Goal: Check status: Check status

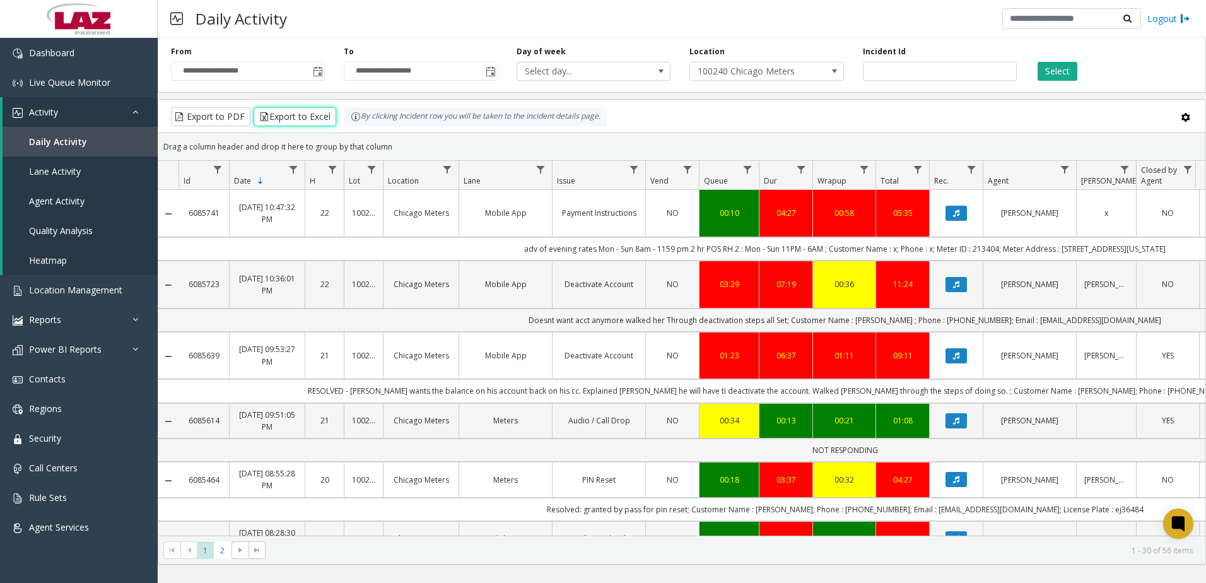
scroll to position [0, 315]
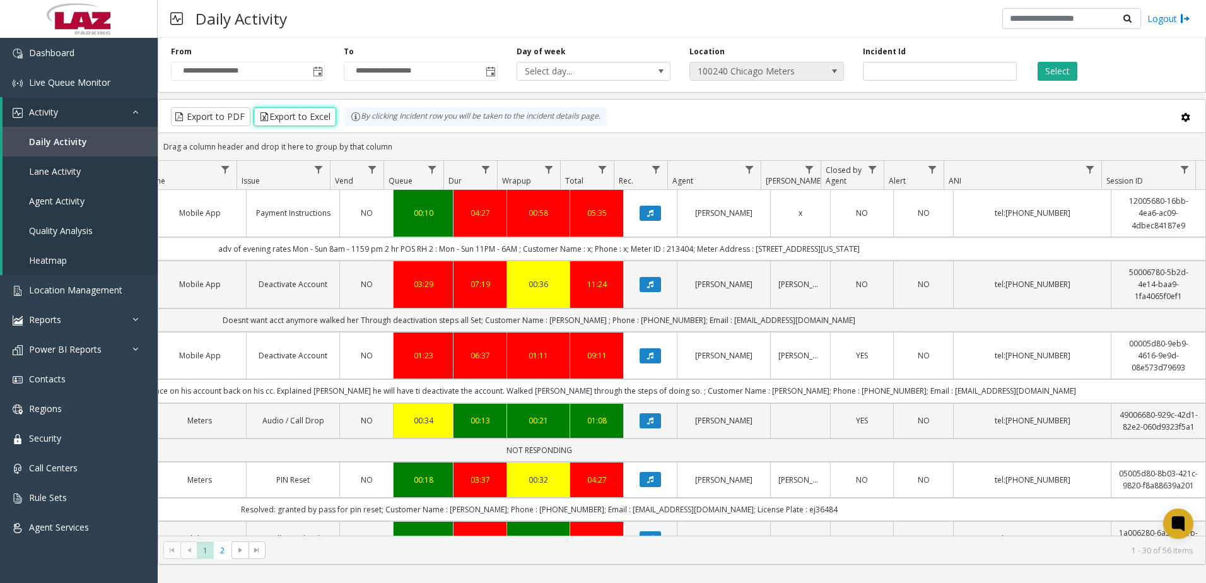
click at [753, 66] on span "100240 Chicago Meters" at bounding box center [751, 71] width 122 height 18
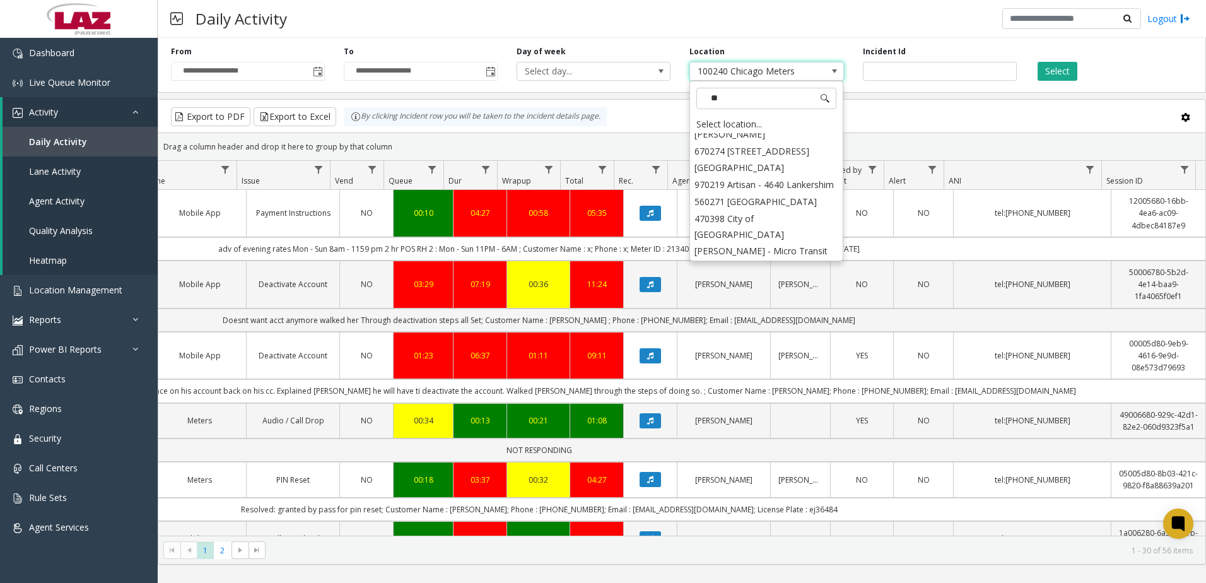
scroll to position [0, 0]
type input "***"
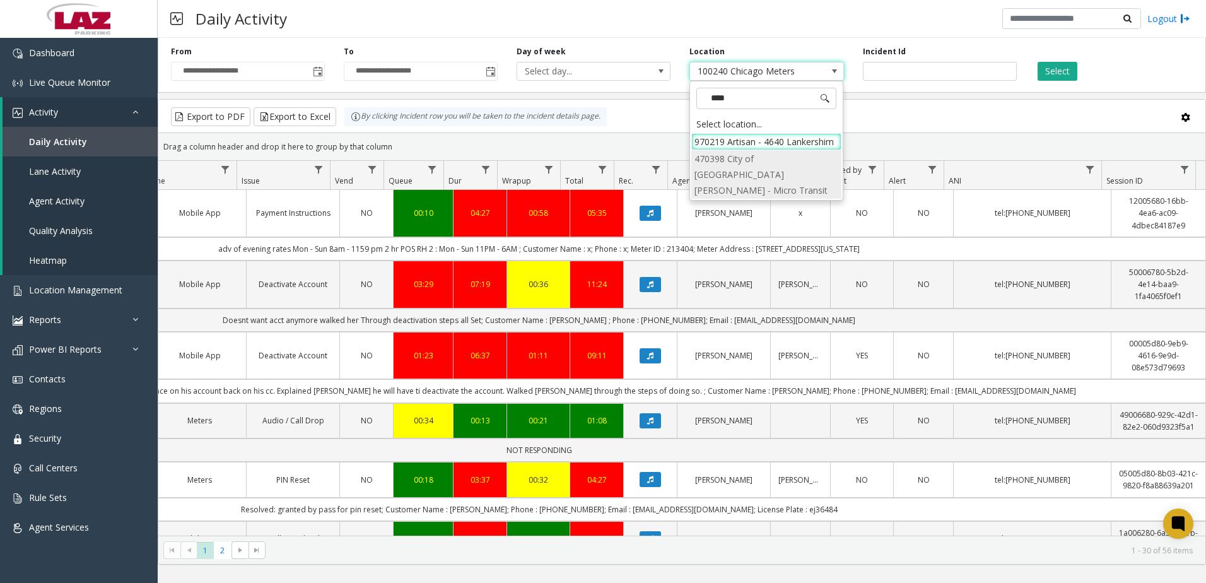
click at [773, 163] on li "470398 City of [GEOGRAPHIC_DATA][PERSON_NAME] - Micro Transit" at bounding box center [766, 174] width 150 height 49
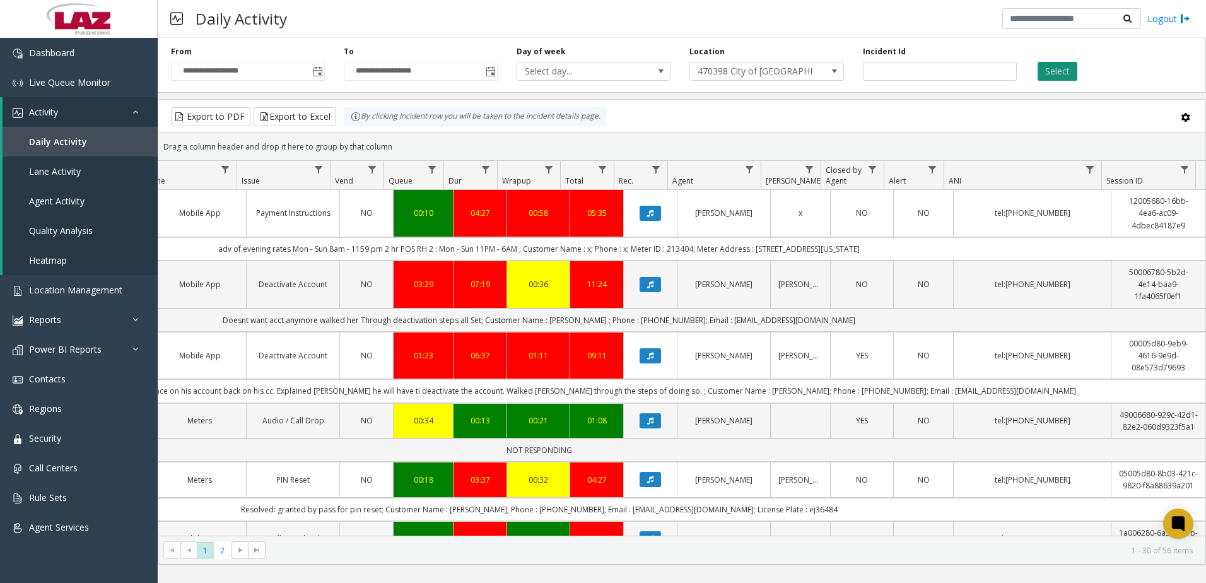
click at [1042, 67] on button "Select" at bounding box center [1058, 71] width 40 height 19
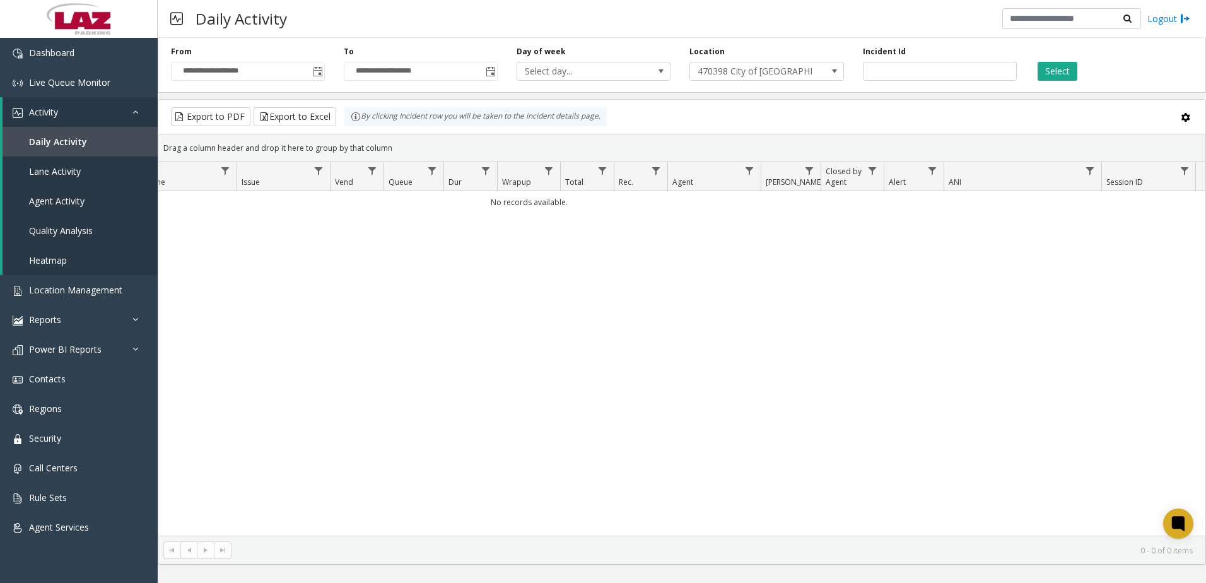
click at [490, 338] on div "No records available." at bounding box center [681, 363] width 1047 height 344
click at [1057, 69] on button "Select" at bounding box center [1058, 71] width 40 height 19
click at [371, 368] on div "No records available." at bounding box center [681, 363] width 1047 height 344
click at [318, 72] on span "Toggle popup" at bounding box center [318, 72] width 10 height 10
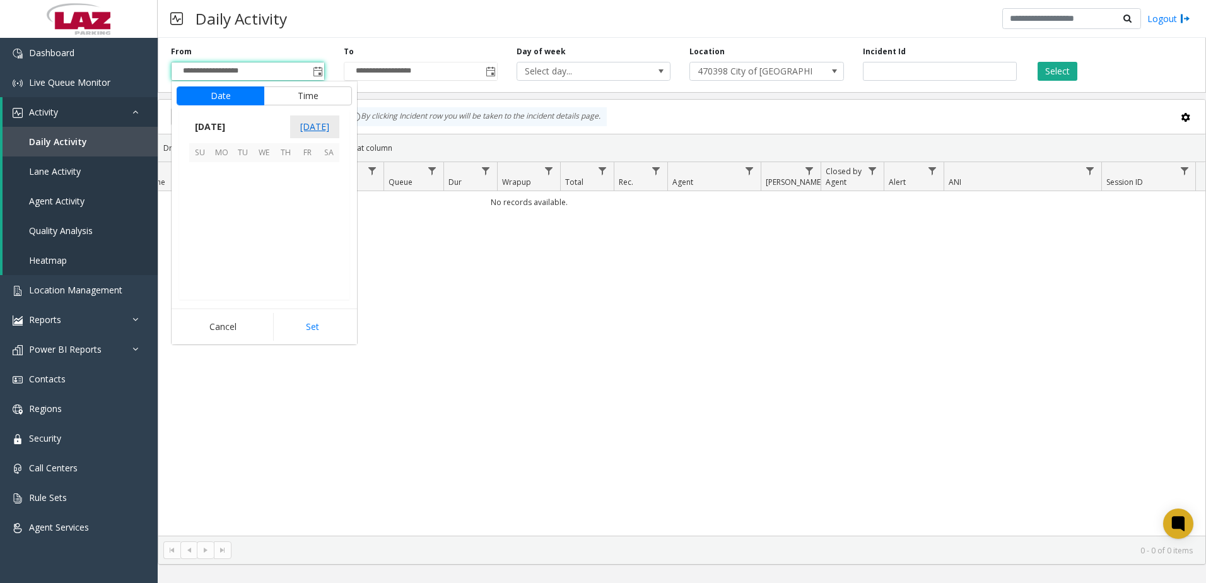
scroll to position [226253, 0]
click at [217, 262] on span "25" at bounding box center [221, 258] width 21 height 21
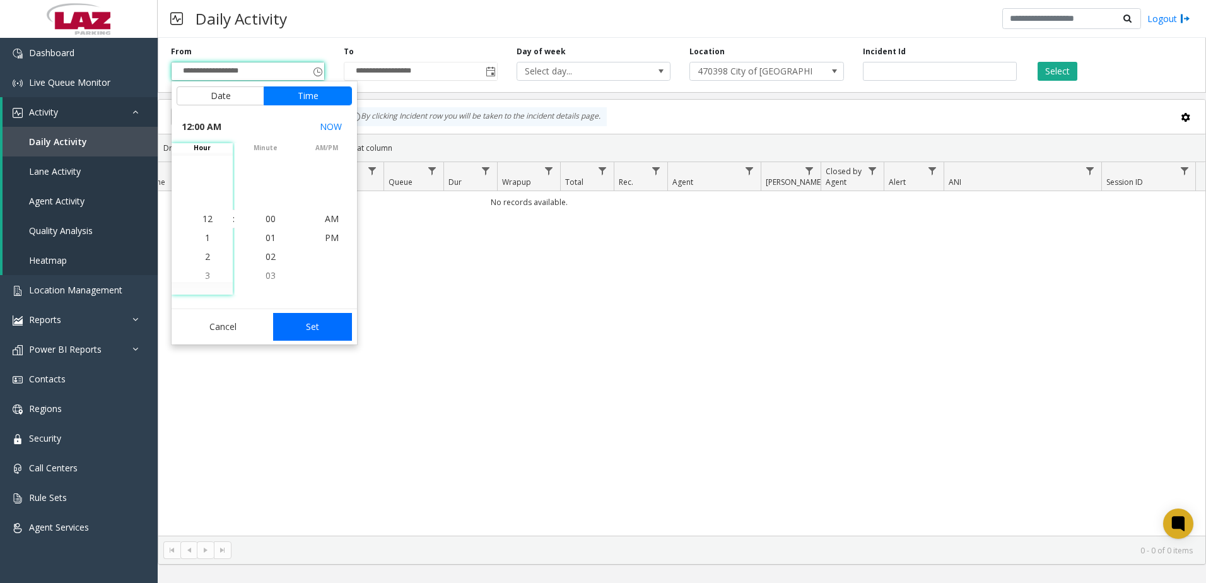
click at [305, 331] on app-root "**********" at bounding box center [603, 291] width 1206 height 583
click at [320, 323] on button "Set" at bounding box center [312, 327] width 79 height 28
type input "**********"
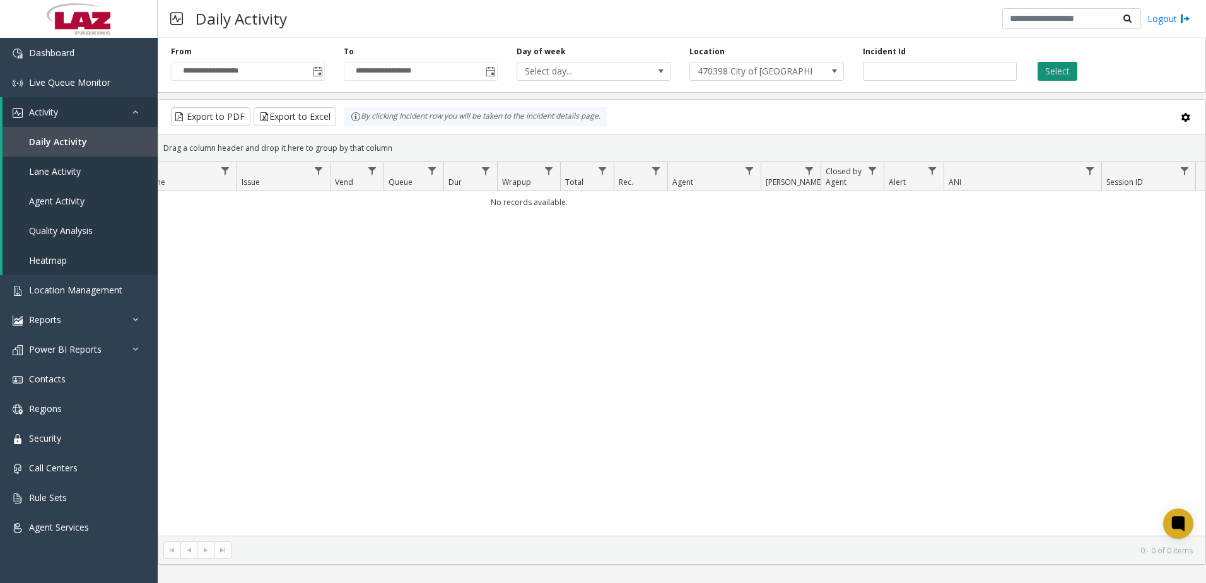
click at [1072, 76] on button "Select" at bounding box center [1058, 71] width 40 height 19
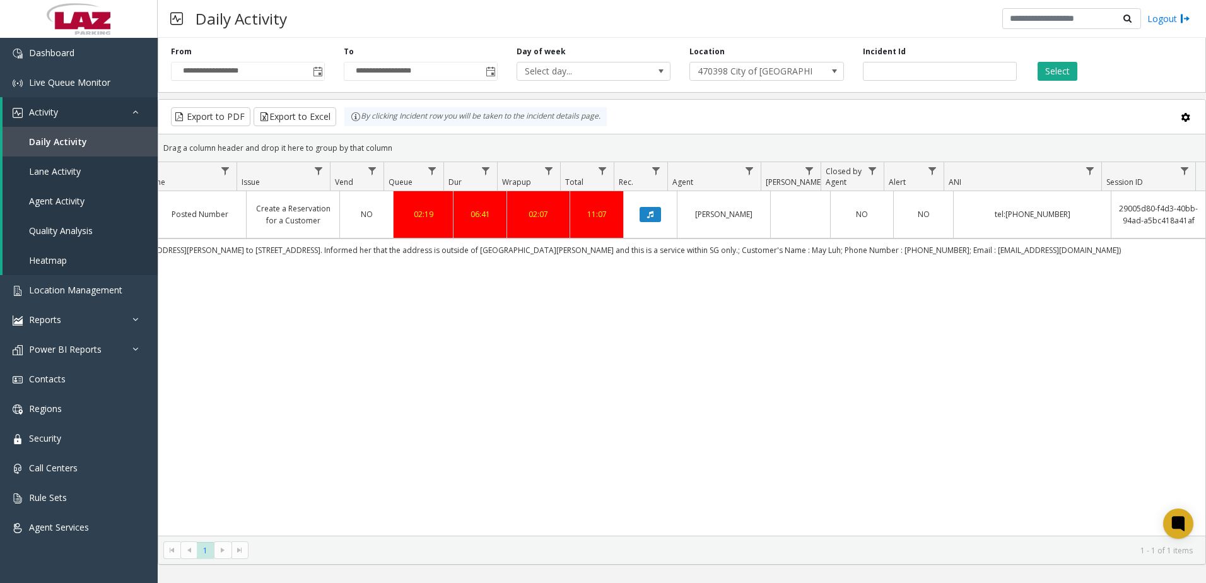
click at [820, 353] on div "6079583 [DATE] 08:07:06 PM 20 470398 City of [GEOGRAPHIC_DATA][PERSON_NAME] - M…" at bounding box center [681, 363] width 1047 height 344
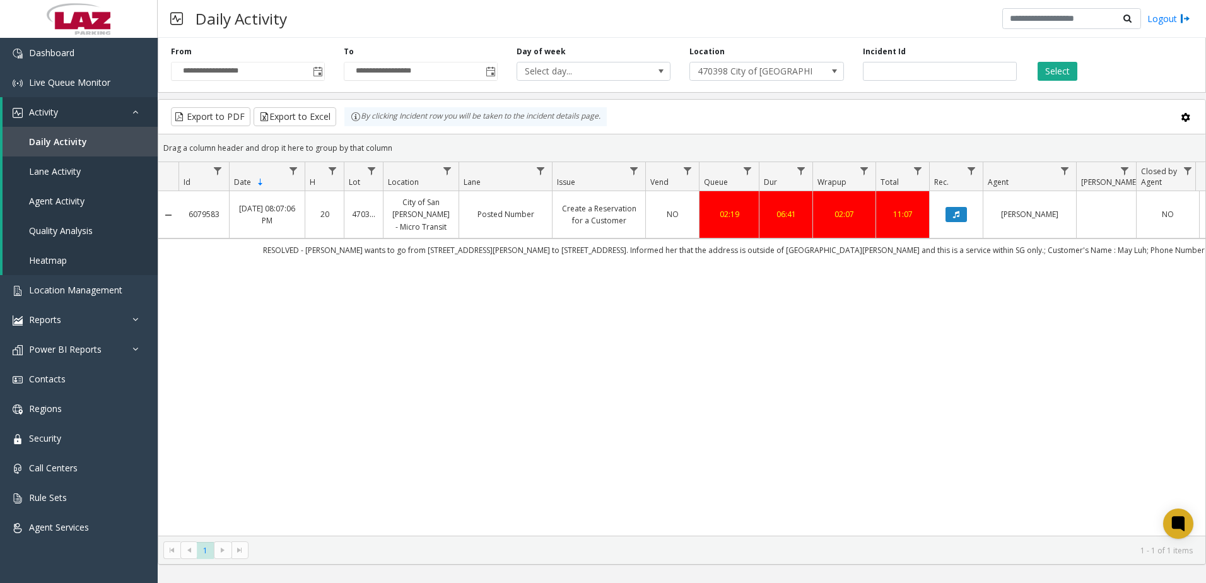
click at [204, 348] on div "6079583 [DATE] 08:07:06 PM 20 470398 City of [GEOGRAPHIC_DATA][PERSON_NAME] - M…" at bounding box center [681, 363] width 1047 height 344
click at [816, 439] on div "6079583 [DATE] 08:07:06 PM 20 470398 City of [GEOGRAPHIC_DATA][PERSON_NAME] - M…" at bounding box center [681, 363] width 1047 height 344
click at [722, 296] on div "6079583 [DATE] 08:07:06 PM 20 470398 City of [GEOGRAPHIC_DATA][PERSON_NAME] - M…" at bounding box center [681, 363] width 1047 height 344
drag, startPoint x: 355, startPoint y: 406, endPoint x: 367, endPoint y: 414, distance: 14.2
click at [360, 409] on div "6079583 [DATE] 08:07:06 PM 20 470398 City of [GEOGRAPHIC_DATA][PERSON_NAME] - M…" at bounding box center [681, 363] width 1047 height 344
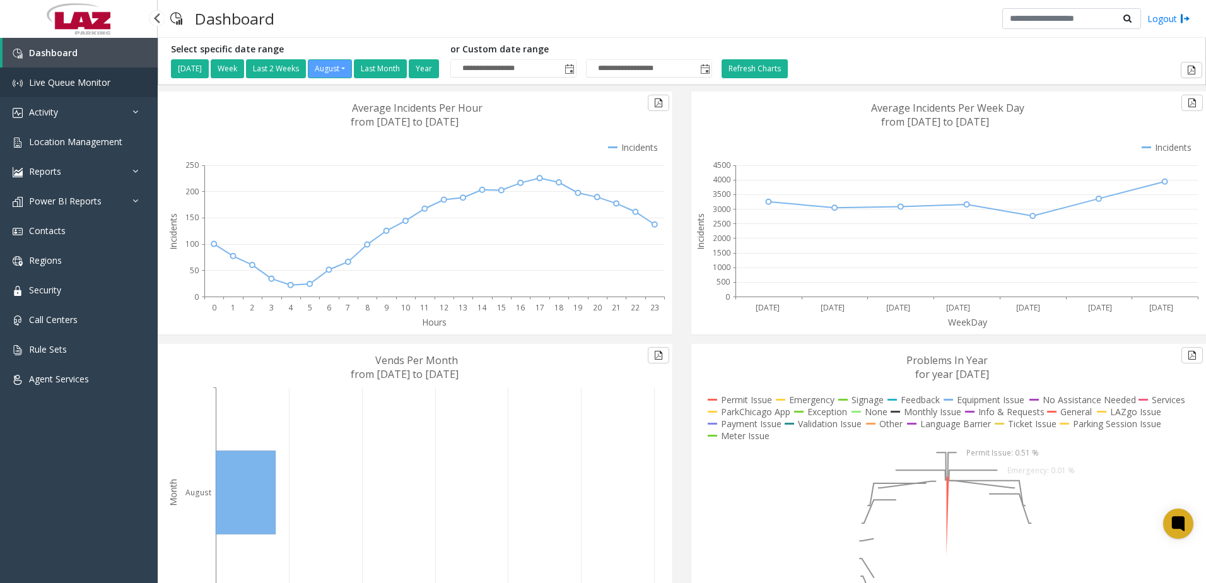
click at [88, 81] on span "Live Queue Monitor" at bounding box center [69, 82] width 81 height 12
